Goal: Complete application form

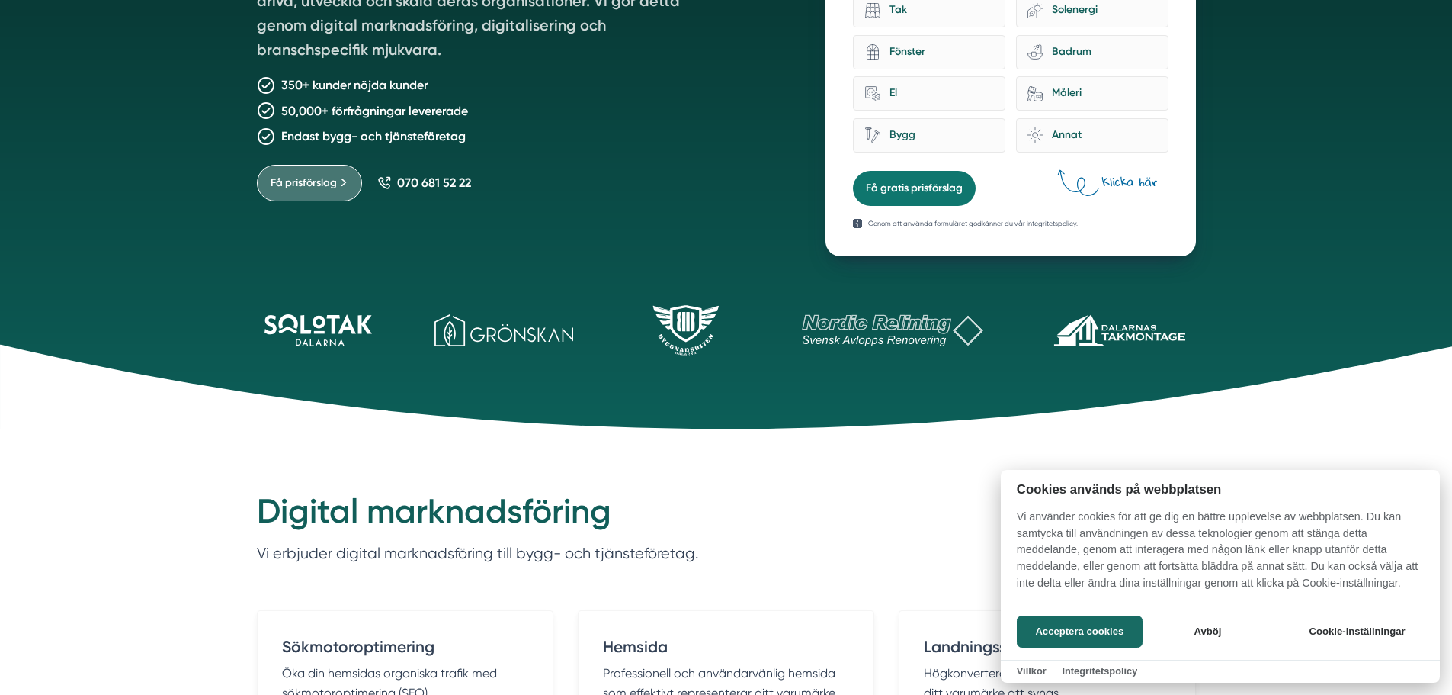
scroll to position [76, 0]
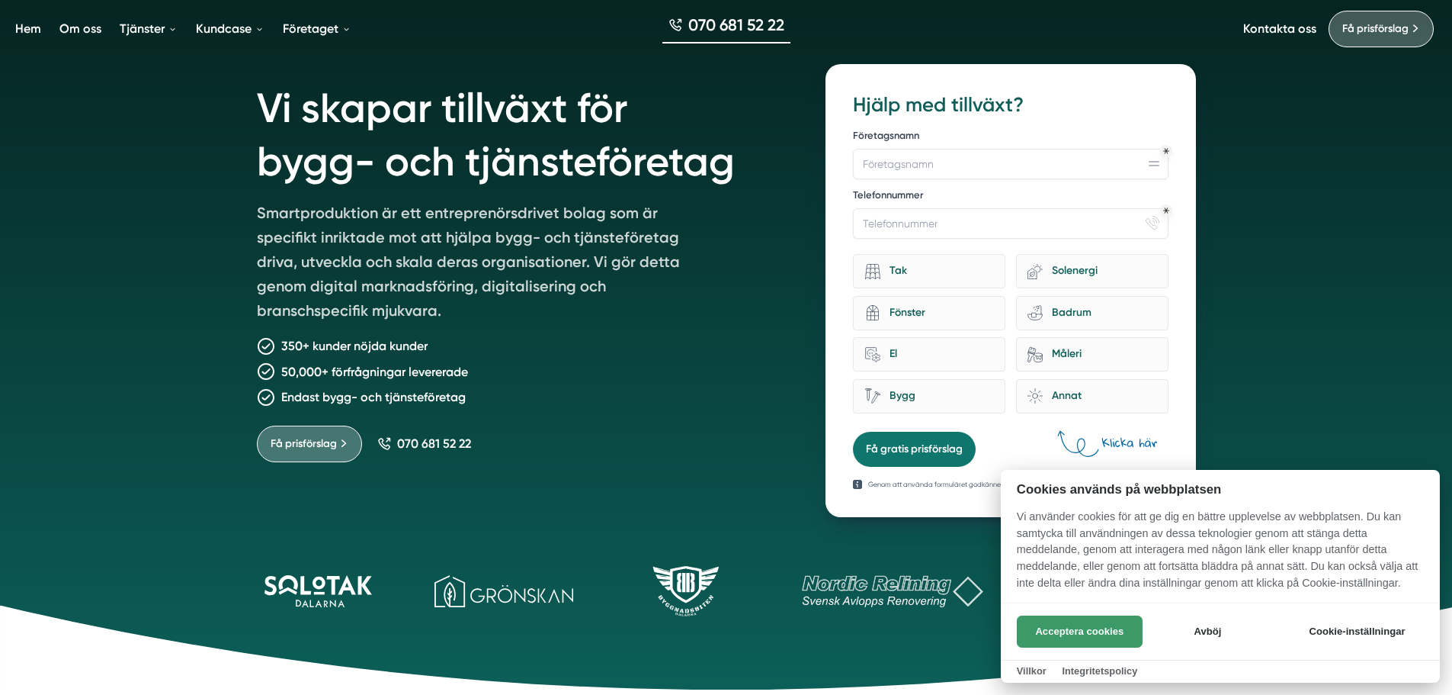
click at [1065, 635] on button "Acceptera cookies" at bounding box center [1080, 631] width 126 height 32
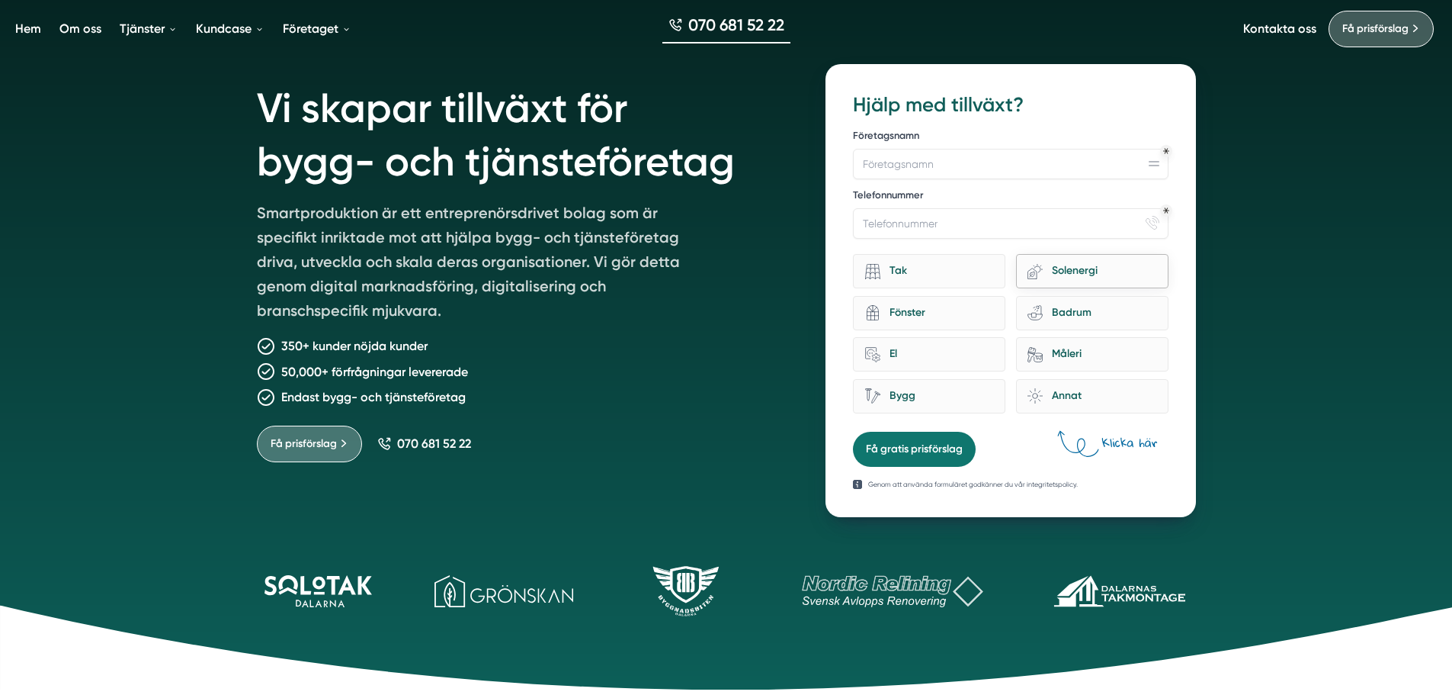
click at [1088, 271] on div "Solenergi" at bounding box center [1100, 271] width 114 height 21
click at [0, 0] on input "eco-house-[PERSON_NAME]" at bounding box center [0, 0] width 0 height 0
click at [1067, 314] on div "Badrum" at bounding box center [1100, 313] width 114 height 21
click at [0, 0] on input "bathroom-tub-towel Badrum" at bounding box center [0, 0] width 0 height 0
click at [1064, 347] on div "Måleri" at bounding box center [1100, 354] width 114 height 21
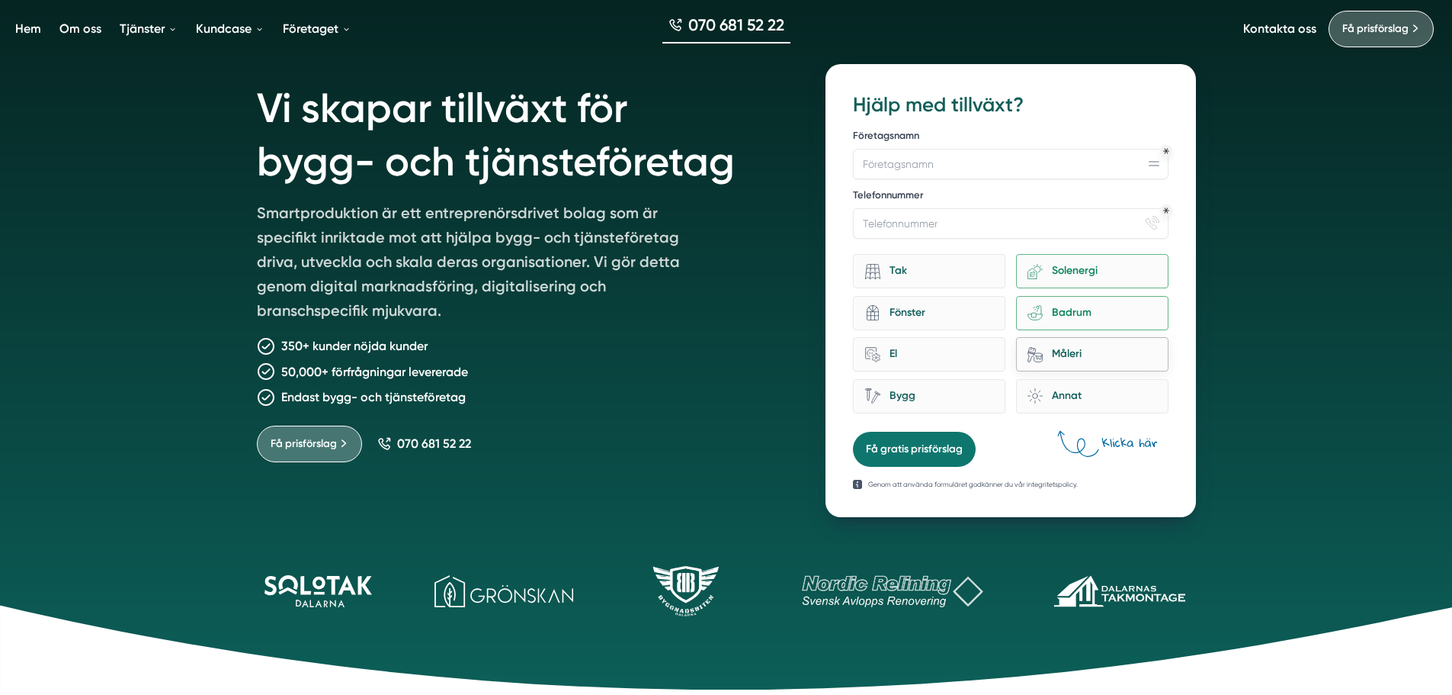
click at [0, 0] on input "Måleri" at bounding box center [0, 0] width 0 height 0
click at [1058, 393] on div "Annat" at bounding box center [1100, 396] width 114 height 21
click at [0, 0] on input "brightness Annat" at bounding box center [0, 0] width 0 height 0
drag, startPoint x: 1065, startPoint y: 354, endPoint x: 1067, endPoint y: 319, distance: 35.1
click at [1065, 353] on div "Måleri" at bounding box center [1100, 354] width 114 height 21
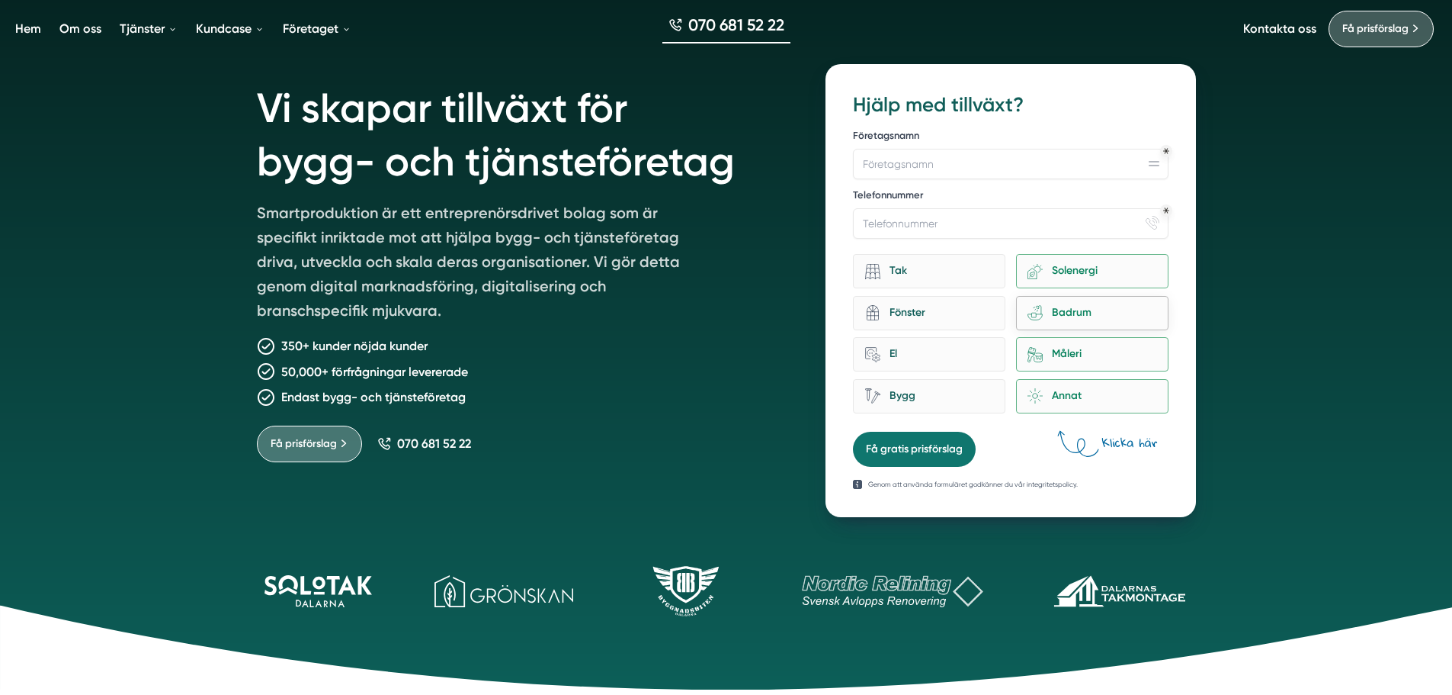
click at [0, 0] on input "Måleri" at bounding box center [0, 0] width 0 height 0
click at [1067, 306] on div "Badrum" at bounding box center [1100, 313] width 114 height 21
click at [0, 0] on input "bathroom-tub-towel Badrum" at bounding box center [0, 0] width 0 height 0
click at [1072, 267] on div "Solenergi" at bounding box center [1100, 271] width 114 height 21
click at [0, 0] on input "eco-house-[PERSON_NAME]" at bounding box center [0, 0] width 0 height 0
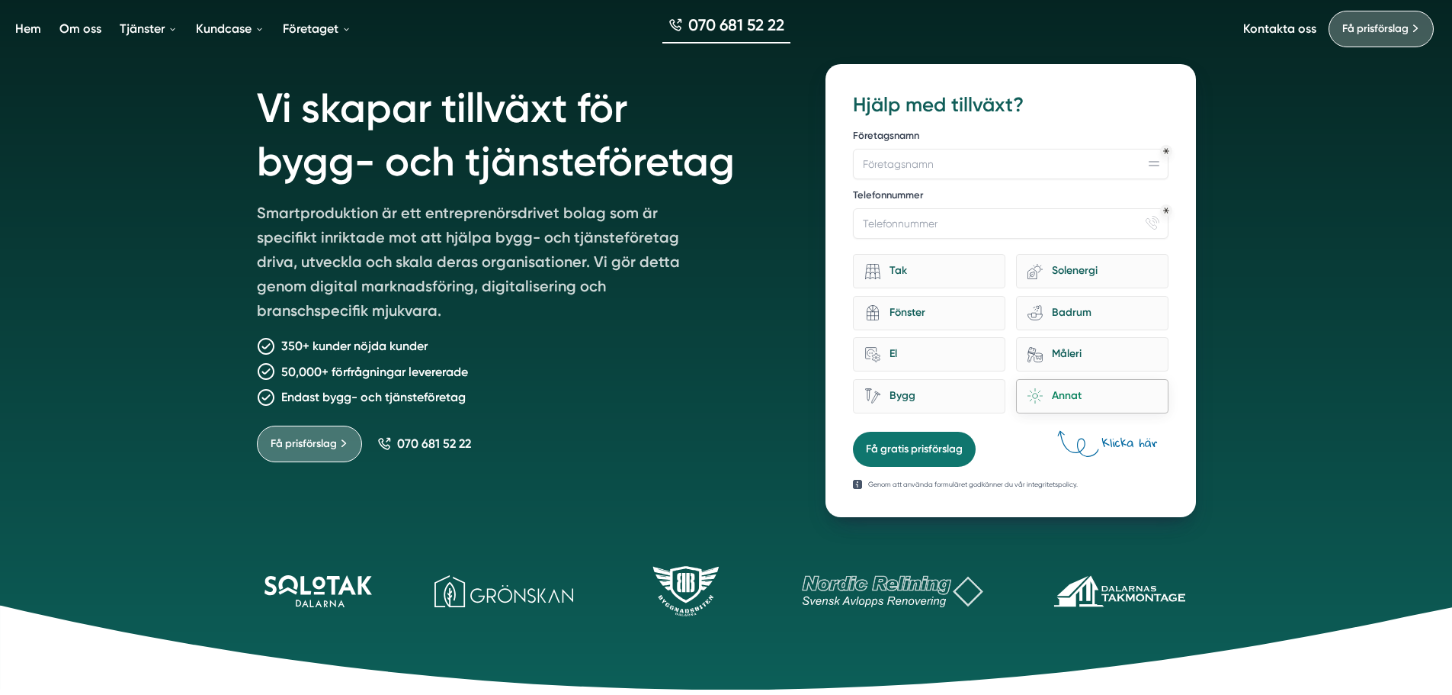
click at [1057, 393] on div "Annat" at bounding box center [1100, 396] width 114 height 21
click at [0, 0] on input "brightness Annat" at bounding box center [0, 0] width 0 height 0
click at [951, 387] on div "Bygg" at bounding box center [938, 396] width 114 height 21
click at [0, 0] on input "Bygg" at bounding box center [0, 0] width 0 height 0
click at [944, 399] on div "Bygg" at bounding box center [938, 396] width 114 height 21
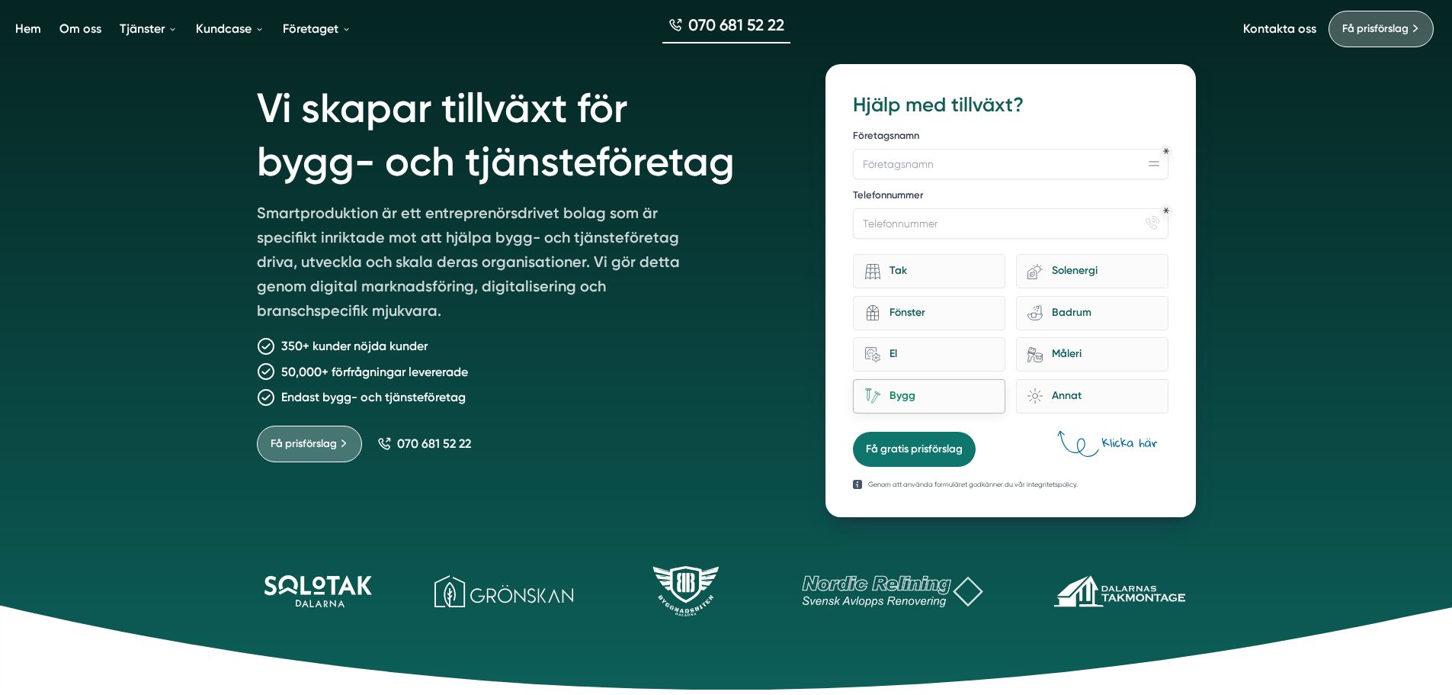
click at [0, 0] on input "Bygg" at bounding box center [0, 0] width 0 height 0
click at [939, 364] on div "El" at bounding box center [938, 354] width 114 height 21
click at [0, 0] on input "home-improvement-13 El" at bounding box center [0, 0] width 0 height 0
click at [939, 354] on div "El" at bounding box center [938, 354] width 114 height 21
click at [0, 0] on input "home-improvement-13 El" at bounding box center [0, 0] width 0 height 0
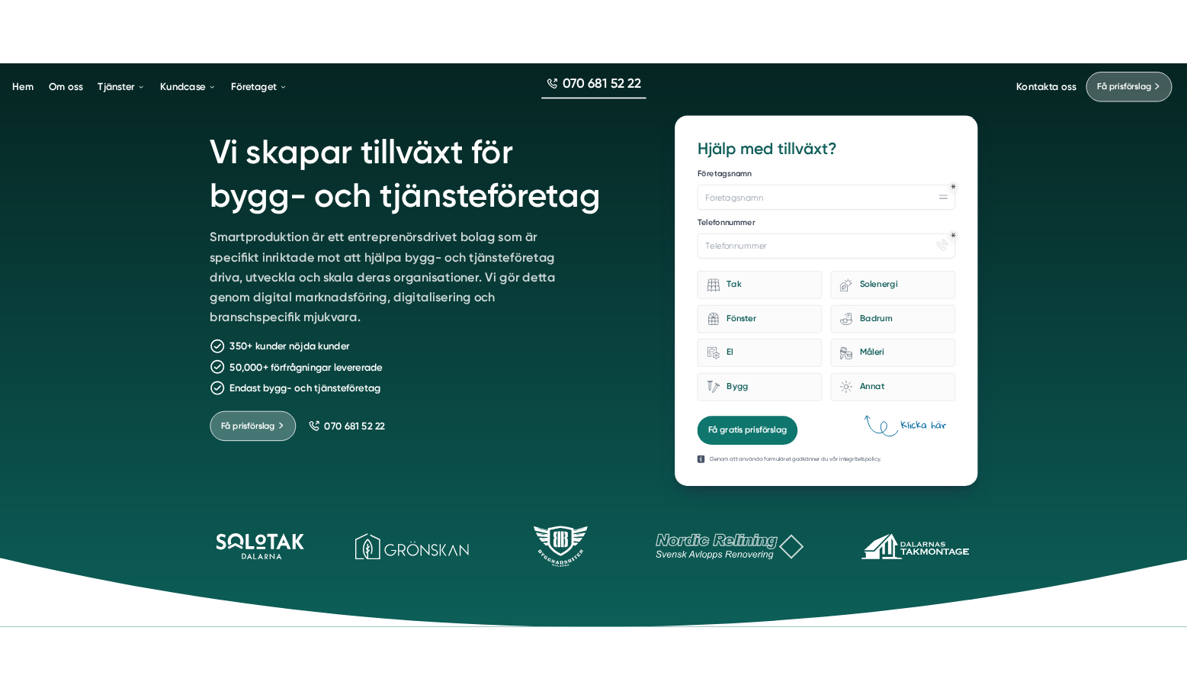
scroll to position [0, 0]
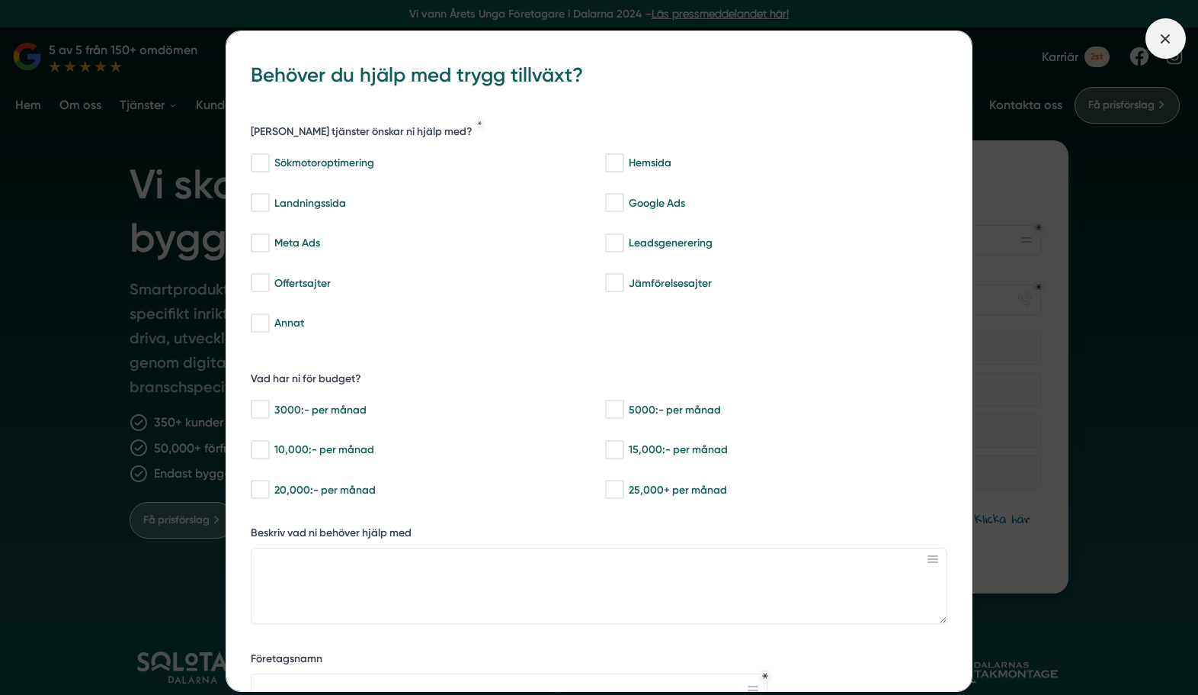
click at [1163, 46] on icon at bounding box center [1165, 38] width 17 height 17
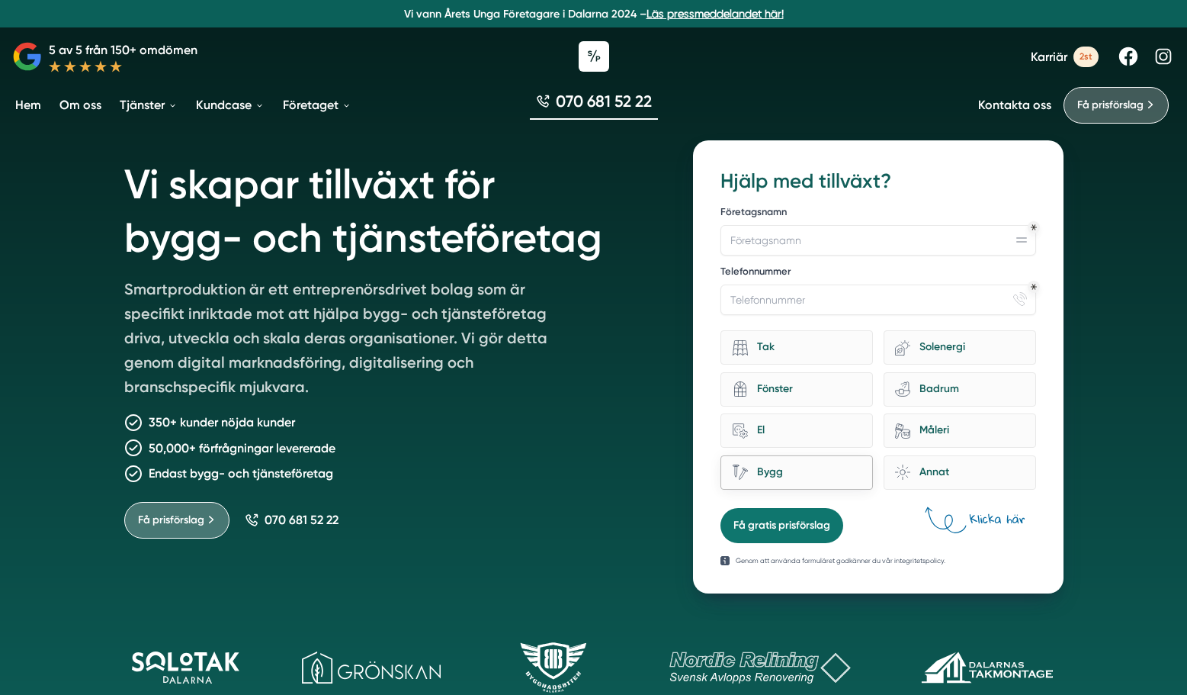
click at [813, 468] on div "Bygg" at bounding box center [805, 472] width 114 height 21
click at [0, 0] on input "Bygg" at bounding box center [0, 0] width 0 height 0
click at [755, 435] on div "El" at bounding box center [805, 430] width 114 height 21
click at [0, 0] on input "home-improvement-13 El" at bounding box center [0, 0] width 0 height 0
click at [805, 468] on div "Bygg" at bounding box center [805, 472] width 114 height 21
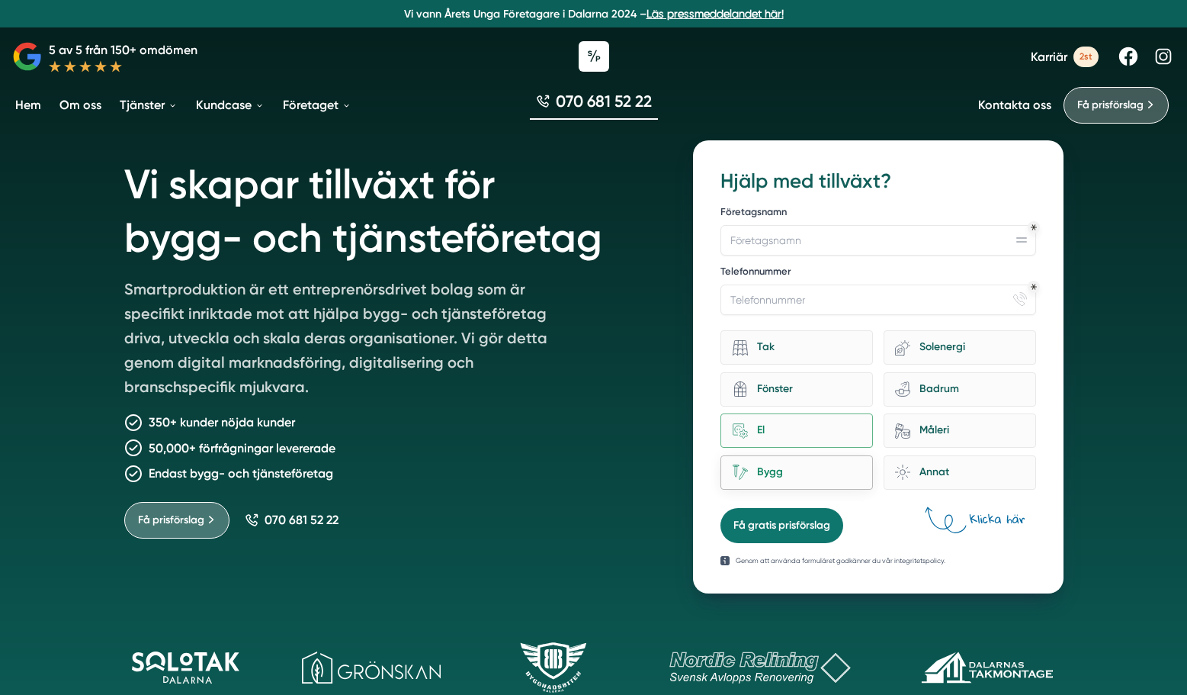
click at [0, 0] on input "Bygg" at bounding box center [0, 0] width 0 height 0
click at [775, 431] on div "El" at bounding box center [805, 430] width 114 height 21
click at [0, 0] on input "home-improvement-13 El" at bounding box center [0, 0] width 0 height 0
click at [922, 430] on div "Måleri" at bounding box center [967, 430] width 114 height 21
click at [0, 0] on input "Måleri" at bounding box center [0, 0] width 0 height 0
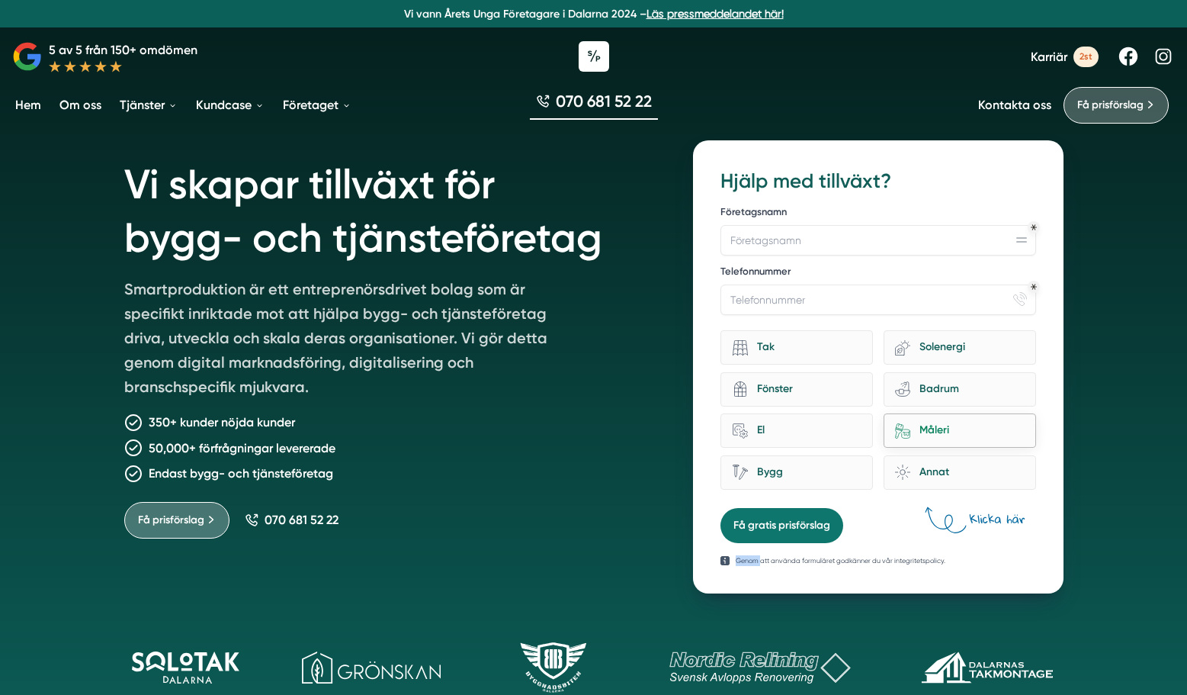
click at [922, 430] on div "Måleri" at bounding box center [967, 430] width 114 height 21
click at [0, 0] on input "Måleri" at bounding box center [0, 0] width 0 height 0
click at [755, 391] on div "Fönster" at bounding box center [805, 389] width 114 height 21
click at [0, 0] on input "architecture-window-1 Fönster" at bounding box center [0, 0] width 0 height 0
click at [755, 391] on div "Fönster" at bounding box center [805, 389] width 114 height 21
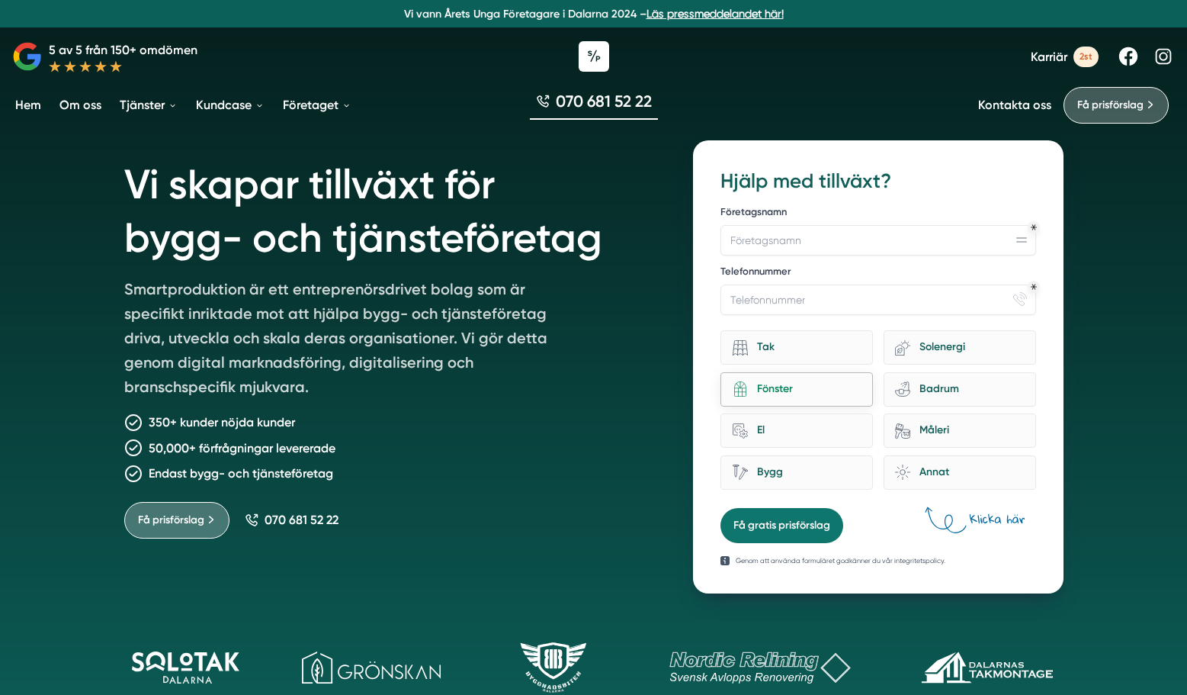
click at [0, 0] on input "architecture-window-1 Fönster" at bounding box center [0, 0] width 0 height 0
click at [752, 351] on div "Tak" at bounding box center [805, 347] width 114 height 21
click at [0, 0] on input "Tak" at bounding box center [0, 0] width 0 height 0
click at [752, 351] on div "Tak" at bounding box center [805, 347] width 114 height 21
click at [0, 0] on input "Tak" at bounding box center [0, 0] width 0 height 0
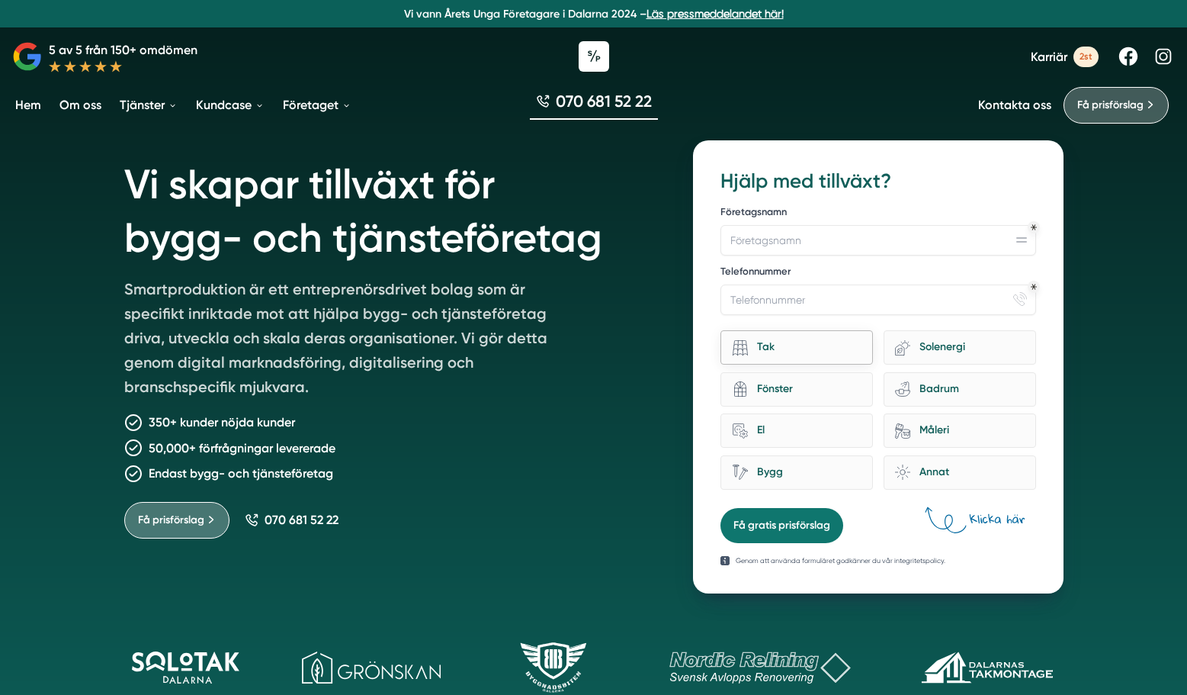
click at [762, 359] on div "Tak" at bounding box center [796, 347] width 152 height 34
click at [0, 0] on input "Tak" at bounding box center [0, 0] width 0 height 0
click at [777, 295] on input "Telefonnummer" at bounding box center [877, 299] width 315 height 30
click at [813, 234] on input "Företagsnamn" at bounding box center [877, 240] width 315 height 30
click at [1028, 294] on input "Telefonnummer" at bounding box center [877, 299] width 315 height 30
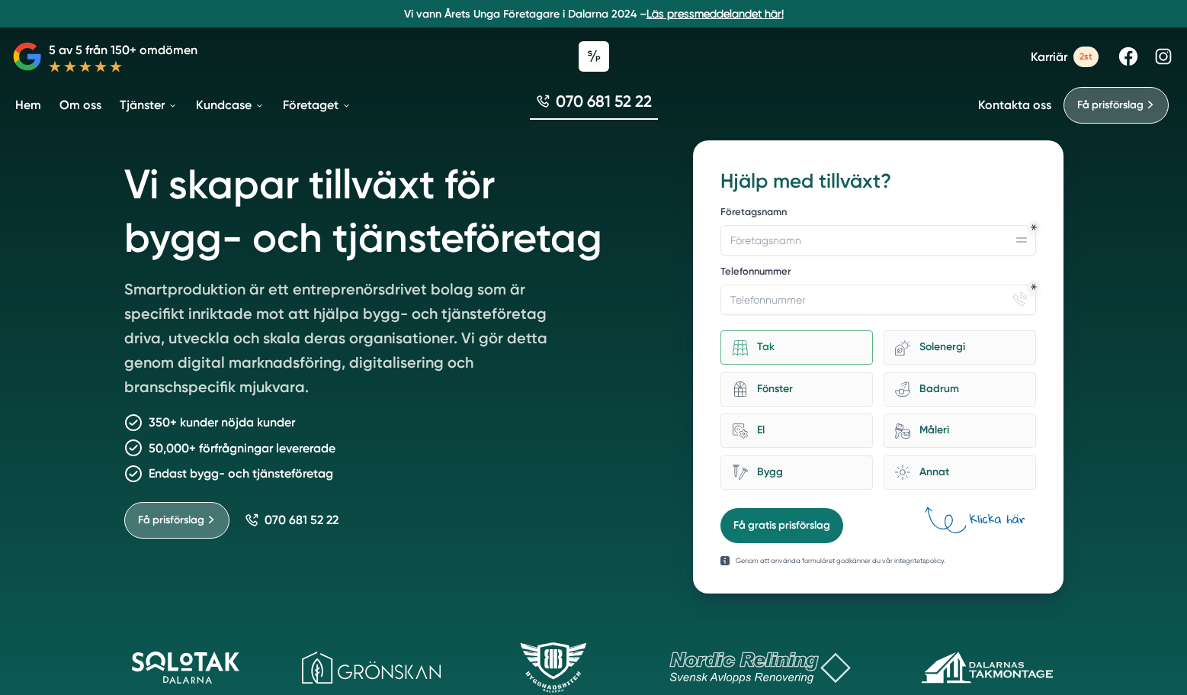
click at [1024, 298] on icon at bounding box center [1022, 296] width 5 height 5
click at [951, 480] on div "Annat" at bounding box center [967, 472] width 114 height 21
click at [0, 0] on input "brightness Annat" at bounding box center [0, 0] width 0 height 0
click at [948, 418] on div "Måleri" at bounding box center [960, 430] width 152 height 34
click at [0, 0] on input "Måleri" at bounding box center [0, 0] width 0 height 0
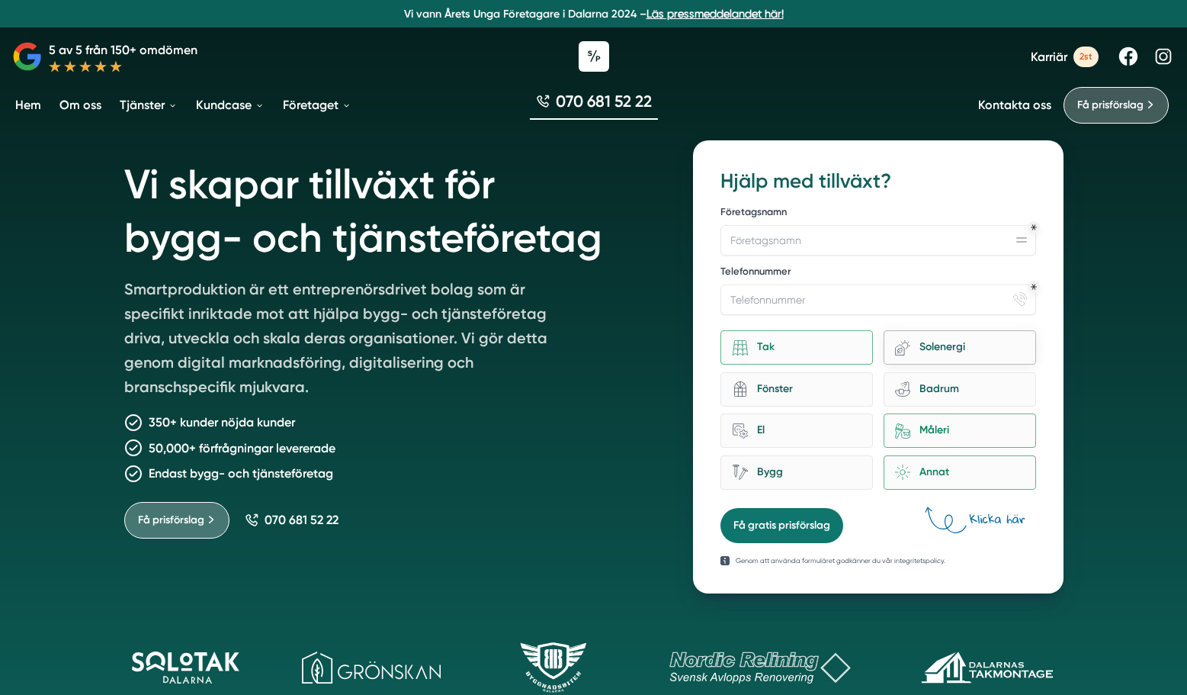
click at [936, 357] on div "Solenergi" at bounding box center [967, 347] width 114 height 21
click at [0, 0] on input "eco-house-[PERSON_NAME]" at bounding box center [0, 0] width 0 height 0
click at [932, 383] on div "Badrum" at bounding box center [967, 389] width 114 height 21
click at [0, 0] on input "bathroom-tub-towel Badrum" at bounding box center [0, 0] width 0 height 0
click at [928, 426] on div "Måleri" at bounding box center [967, 430] width 114 height 21
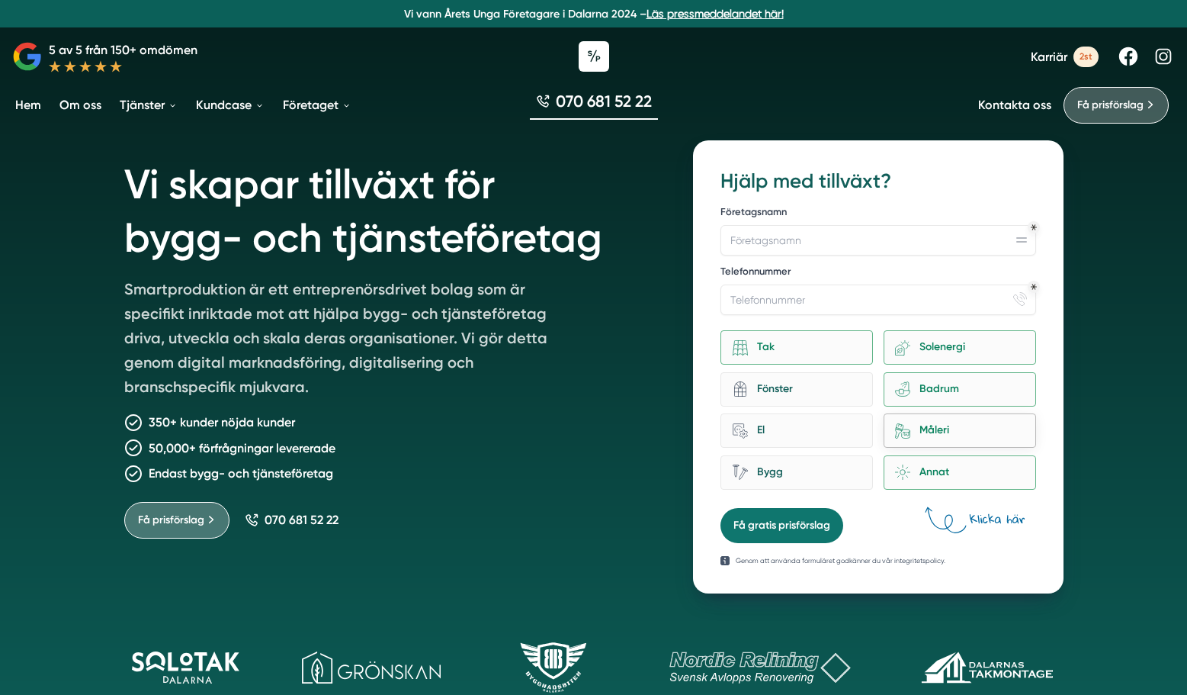
click at [0, 0] on input "Måleri" at bounding box center [0, 0] width 0 height 0
click at [928, 470] on div "Annat" at bounding box center [967, 472] width 114 height 21
click at [0, 0] on input "brightness Annat" at bounding box center [0, 0] width 0 height 0
click at [832, 467] on div "Bygg" at bounding box center [805, 472] width 114 height 21
click at [0, 0] on input "Bygg" at bounding box center [0, 0] width 0 height 0
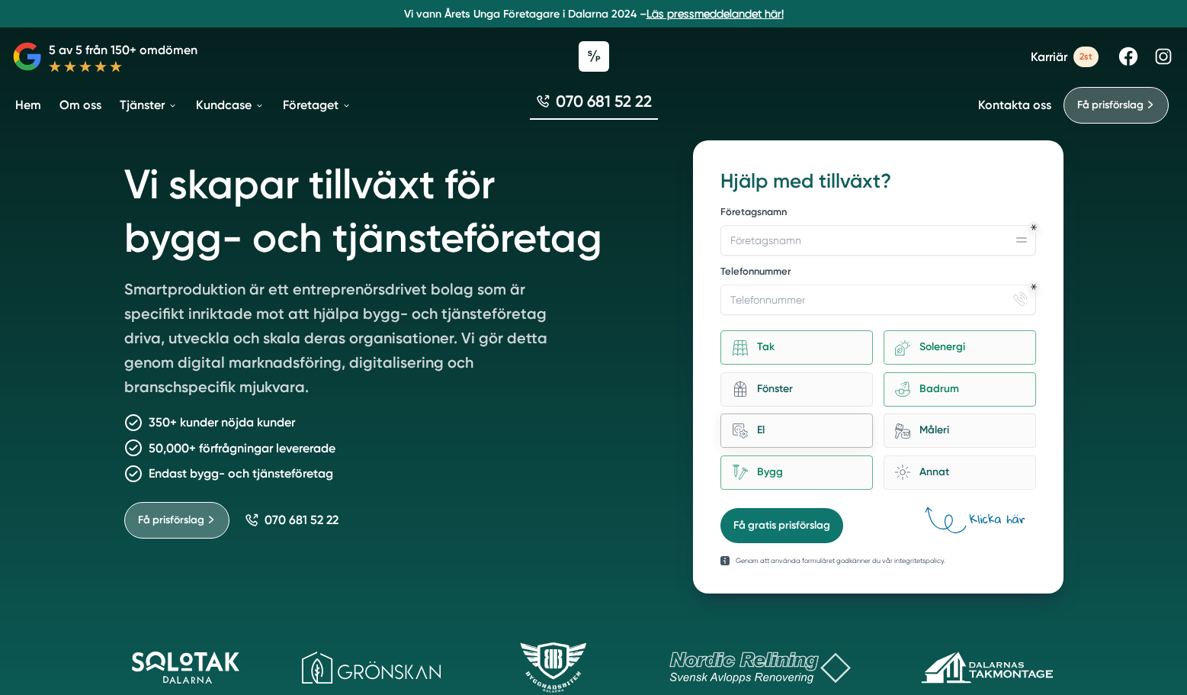
click at [831, 439] on div "El" at bounding box center [805, 430] width 114 height 21
click at [0, 0] on input "home-improvement-13 El" at bounding box center [0, 0] width 0 height 0
click at [824, 380] on div "Fönster" at bounding box center [805, 389] width 114 height 21
click at [0, 0] on input "architecture-window-1 Fönster" at bounding box center [0, 0] width 0 height 0
click at [951, 425] on div "Måleri" at bounding box center [967, 430] width 114 height 21
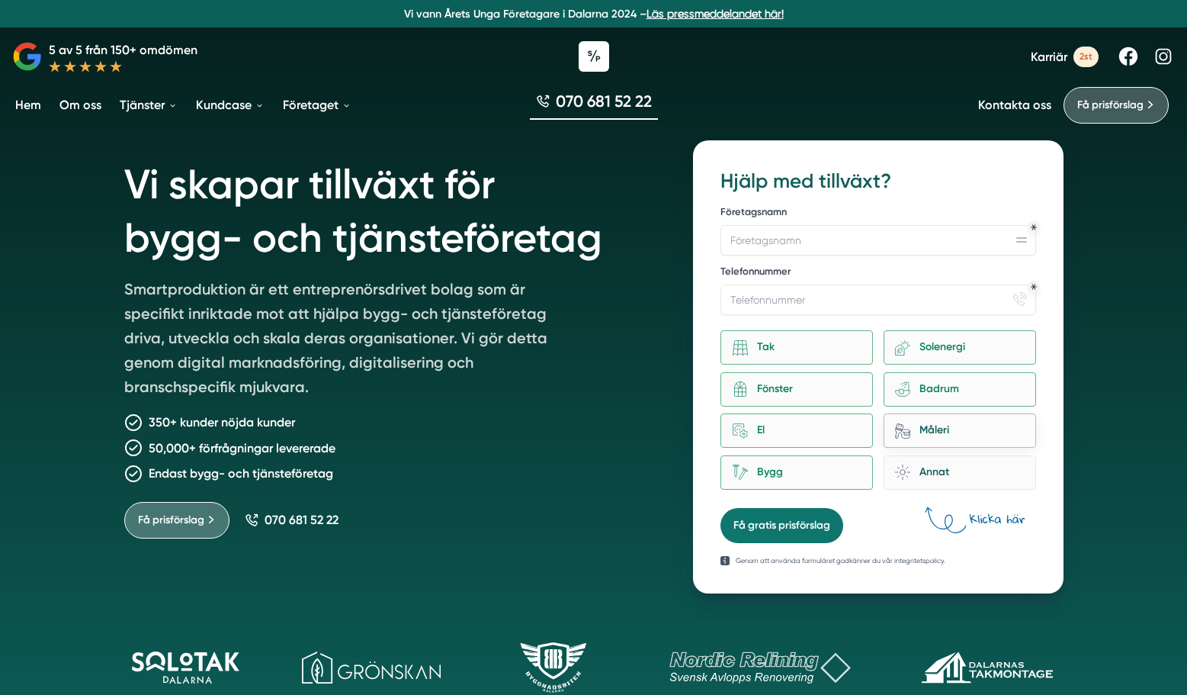
click at [0, 0] on input "Måleri" at bounding box center [0, 0] width 0 height 0
click at [944, 473] on div "Annat" at bounding box center [967, 472] width 114 height 21
click at [0, 0] on input "brightness Annat" at bounding box center [0, 0] width 0 height 0
click at [767, 301] on input "Telefonnummer" at bounding box center [877, 299] width 315 height 30
